Goal: Task Accomplishment & Management: Find specific page/section

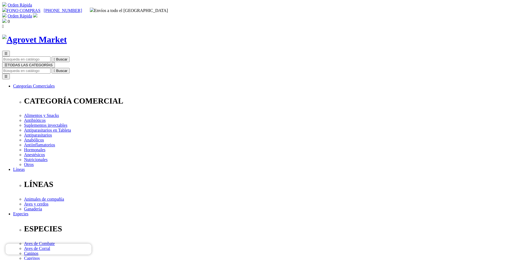
click at [32, 14] on link "Orden Rápida" at bounding box center [20, 16] width 24 height 5
